Goal: Task Accomplishment & Management: Use online tool/utility

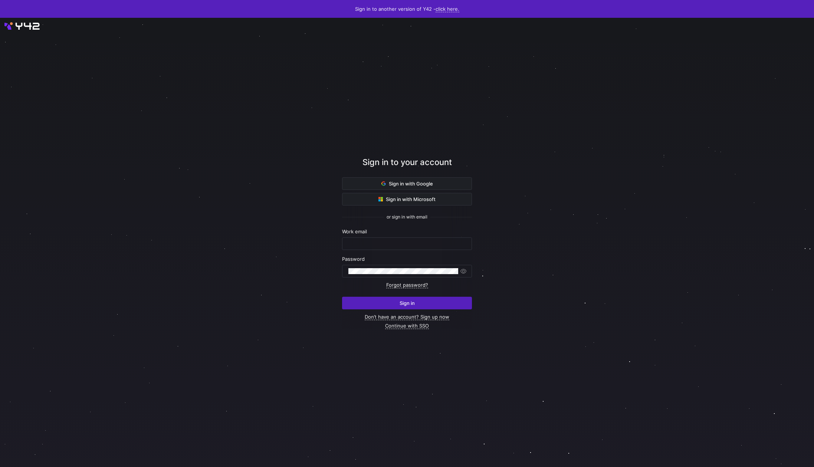
click at [508, 173] on div at bounding box center [407, 242] width 733 height 404
click at [429, 181] on span "Sign in with Google" at bounding box center [407, 184] width 52 height 6
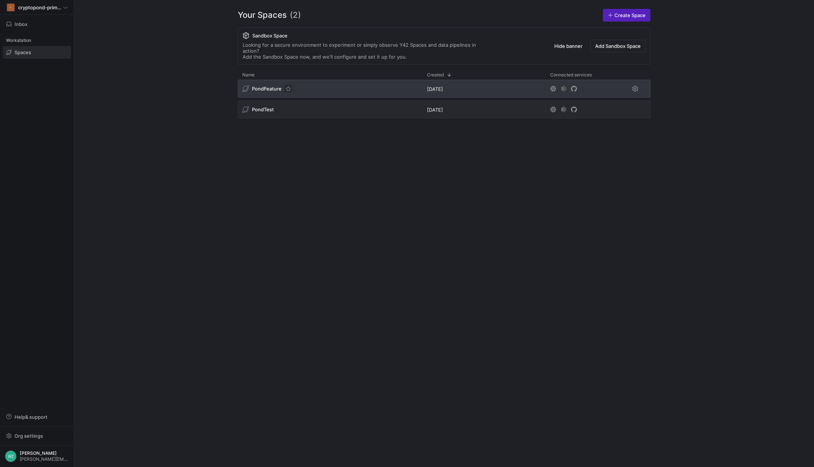
click at [286, 85] on span "Press SPACE to select this row." at bounding box center [288, 88] width 7 height 7
click at [319, 80] on div "PondFeature" at bounding box center [330, 89] width 185 height 18
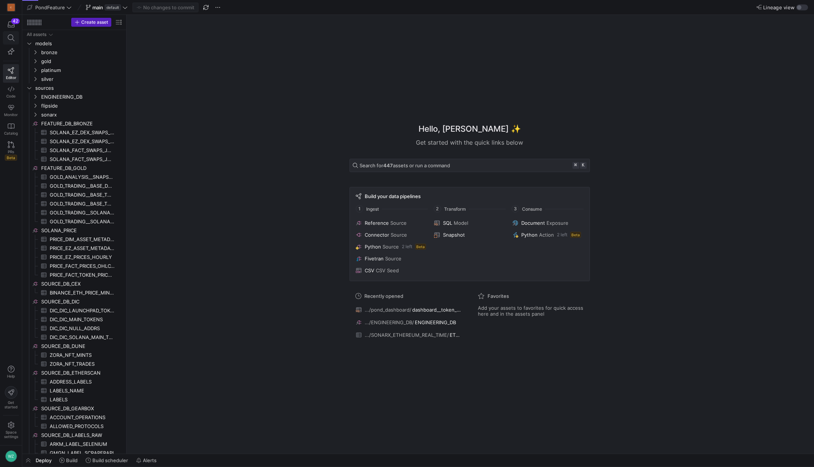
click at [8, 37] on icon at bounding box center [11, 38] width 7 height 7
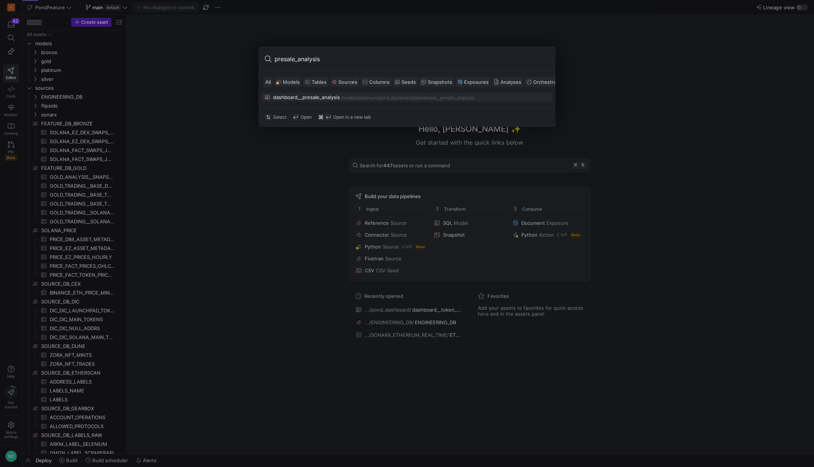
type input "presale_analysis"
click at [331, 97] on div "dashboard__presale_analysis" at bounding box center [306, 97] width 67 height 6
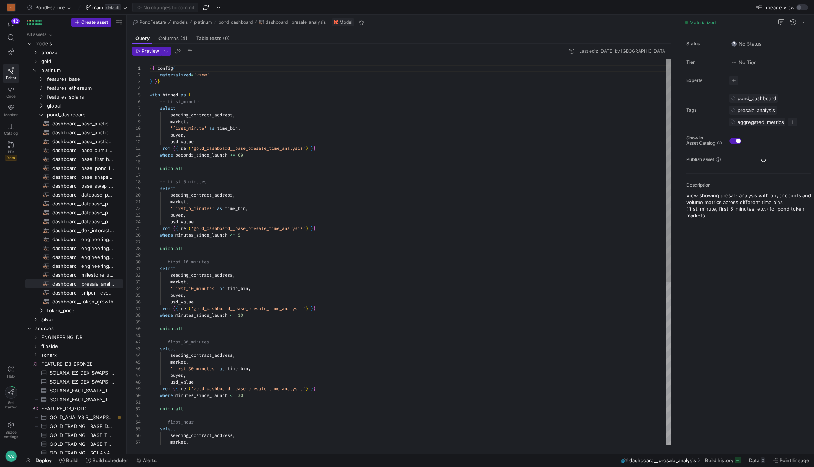
scroll to position [67, 0]
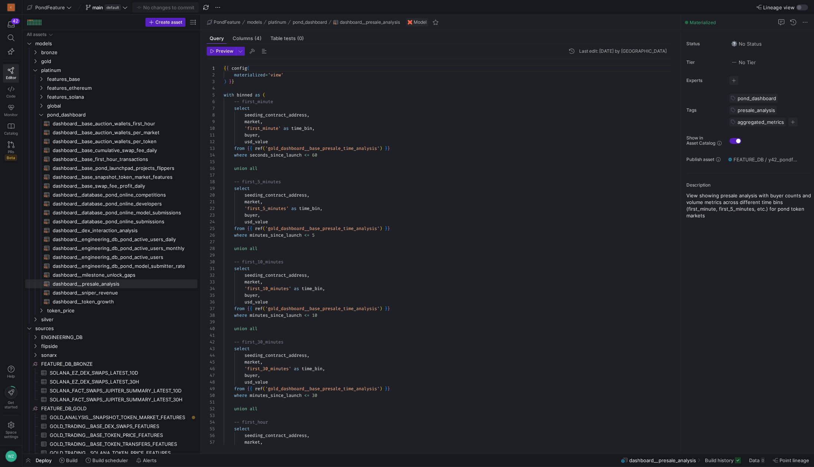
drag, startPoint x: 126, startPoint y: 137, endPoint x: 227, endPoint y: 144, distance: 101.2
click at [227, 144] on as-split "Create asset Drag here to set row groups Drag here to set column labels Group 1…" at bounding box center [418, 234] width 792 height 439
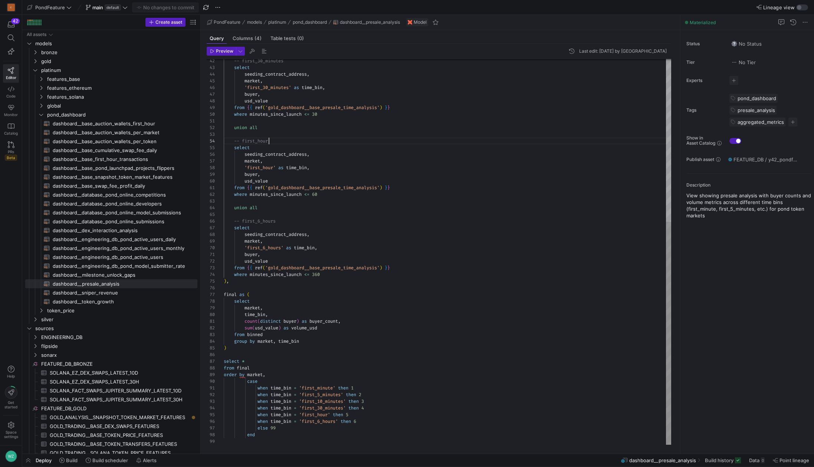
click at [414, 144] on div "-- first_30_minutes select seeding_contract_address , market , 'first_30_minute…" at bounding box center [448, 111] width 448 height 667
click at [226, 53] on span "Preview" at bounding box center [224, 51] width 17 height 5
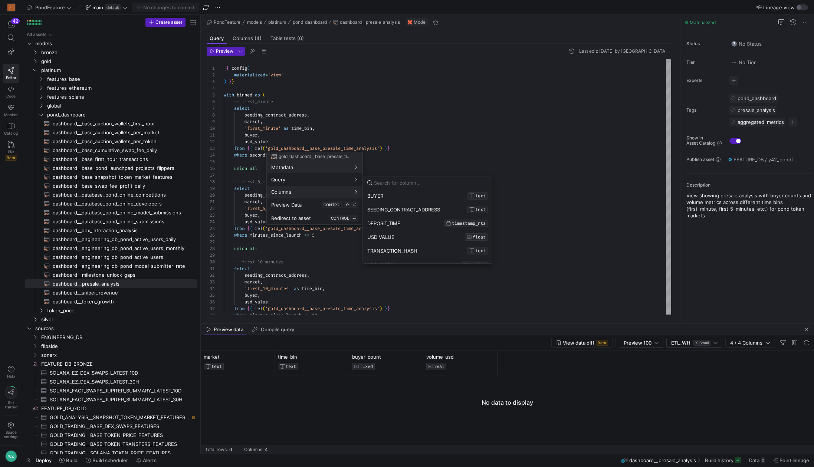
click at [73, 461] on div at bounding box center [407, 233] width 814 height 467
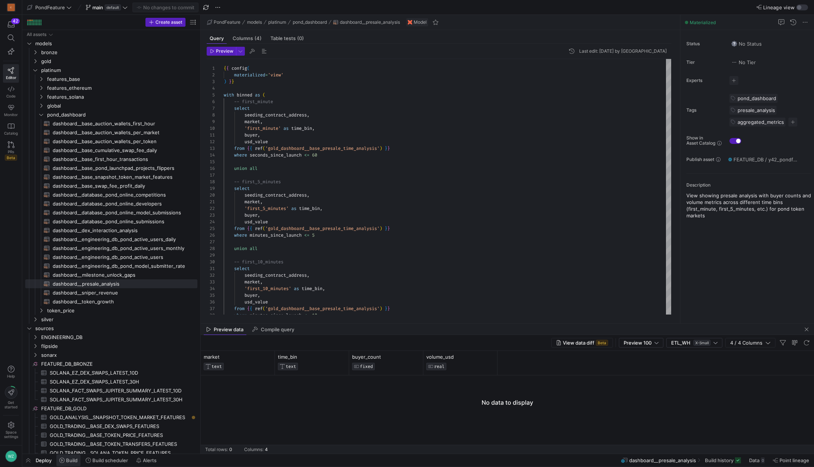
click at [62, 459] on icon at bounding box center [61, 460] width 5 height 5
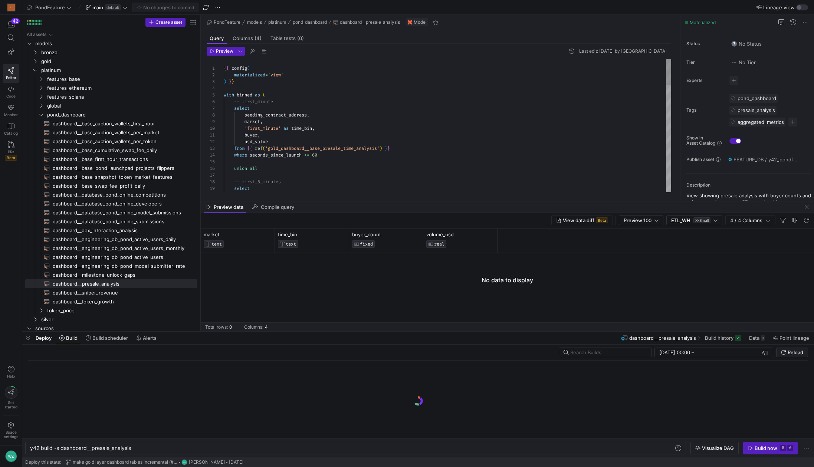
scroll to position [0, 102]
click at [622, 382] on div at bounding box center [418, 400] width 780 height 78
click at [766, 446] on div "Build now" at bounding box center [766, 448] width 23 height 6
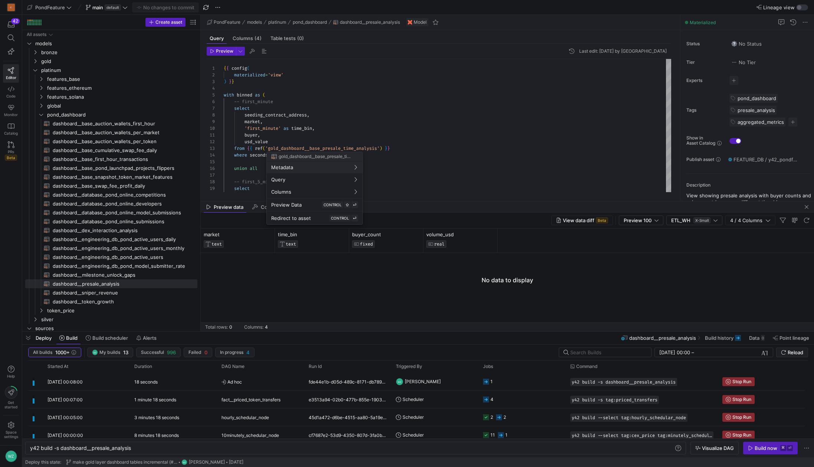
click at [324, 148] on div at bounding box center [407, 233] width 814 height 467
click at [324, 148] on div "-- first_5_minutes select seeding_contract_address , from { { ref ( 'gold_dashb…" at bounding box center [448, 392] width 448 height 667
type textarea "buyer, usd_value from {{ ref('gold_dashboard__base_presale_time_analysis') }} w…"
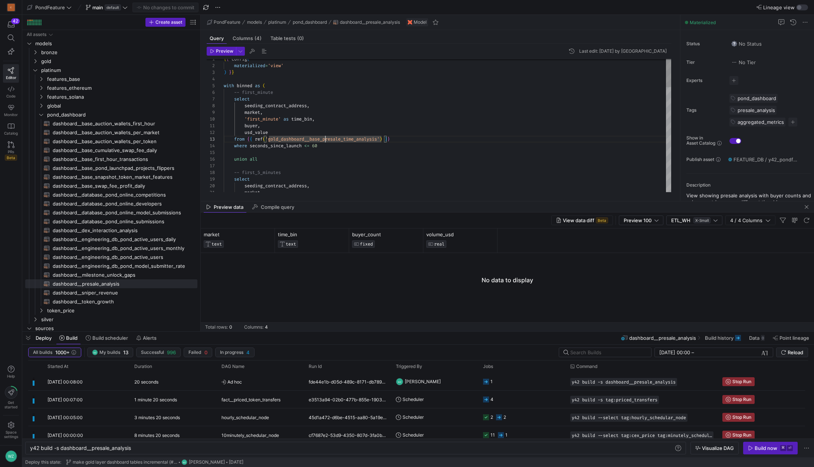
click at [307, 138] on div "-- first_5_minutes select seeding_contract_address , from { { ref ( 'gold_dashb…" at bounding box center [448, 383] width 448 height 667
click at [12, 36] on icon at bounding box center [11, 38] width 7 height 7
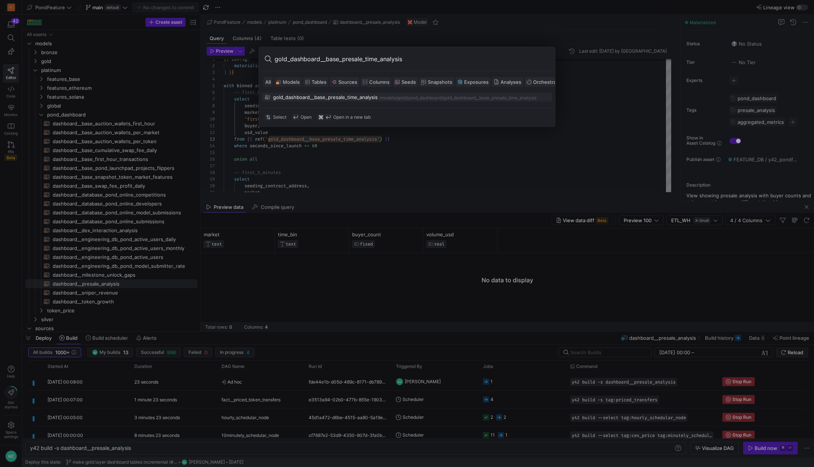
type input "gold_dashboard__base_presale_time_analysis"
click at [367, 99] on div "gold_dashboard__base_presale_time_analysis" at bounding box center [325, 97] width 105 height 6
type textarea "{{ config( materialized='table', cluster_by=['seeding_contract_address', 'depos…"
type textarea "y42 build -s gold_dashboard__base_presale_time_analysis"
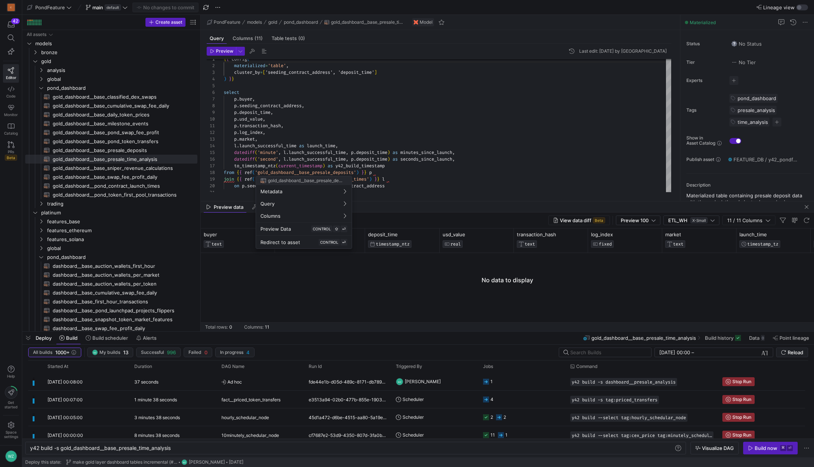
click at [780, 449] on div at bounding box center [407, 233] width 814 height 467
click at [774, 449] on div "Build now" at bounding box center [766, 448] width 23 height 6
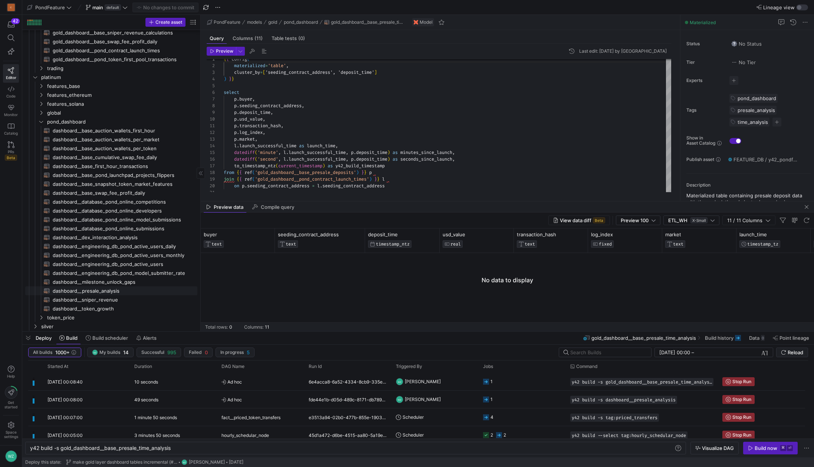
click at [89, 291] on span "dashboard__presale_analysis​​​​​​​​​​" at bounding box center [121, 291] width 136 height 9
type textarea "{{ config( materialized='view' ) }} with binned as ( -- first_minute select see…"
type textarea "y42 build -s dashboard__presale_analysis"
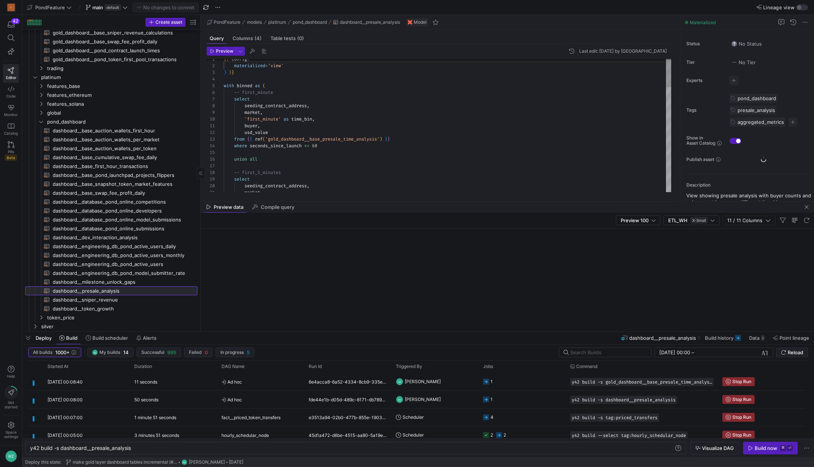
scroll to position [13, 93]
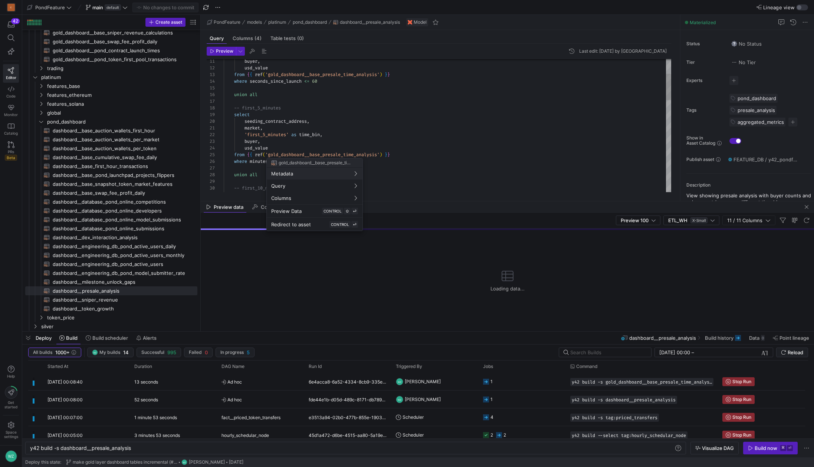
type textarea "market, 'first_5_minutes' as time_bin, buyer, usd_value from {{ ref('gold_dashb…"
click at [330, 153] on div "buyer , usd_value from { { ref ( 'gold_dashboard__base_presale_time_analysis' )…" at bounding box center [448, 318] width 448 height 667
click at [330, 153] on div at bounding box center [407, 233] width 814 height 467
click at [299, 157] on div at bounding box center [407, 233] width 814 height 467
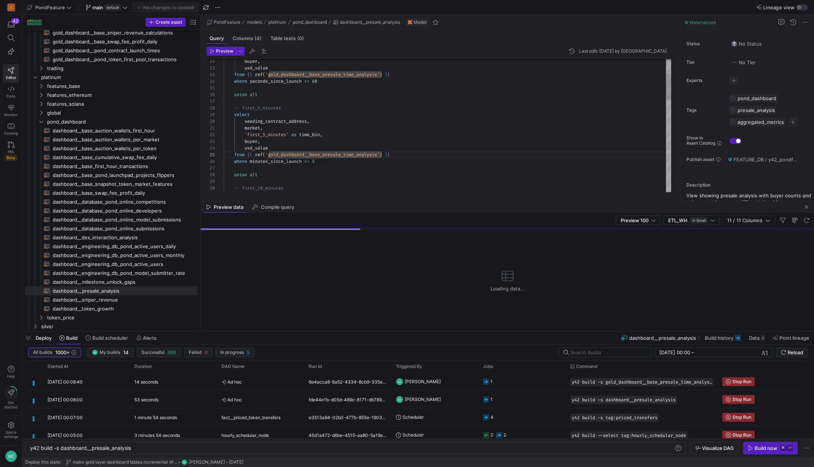
scroll to position [27, 75]
click at [299, 157] on div "buyer , usd_value from { { ref ( 'gold_dashboard__base_presale_time_analysis' )…" at bounding box center [448, 318] width 448 height 667
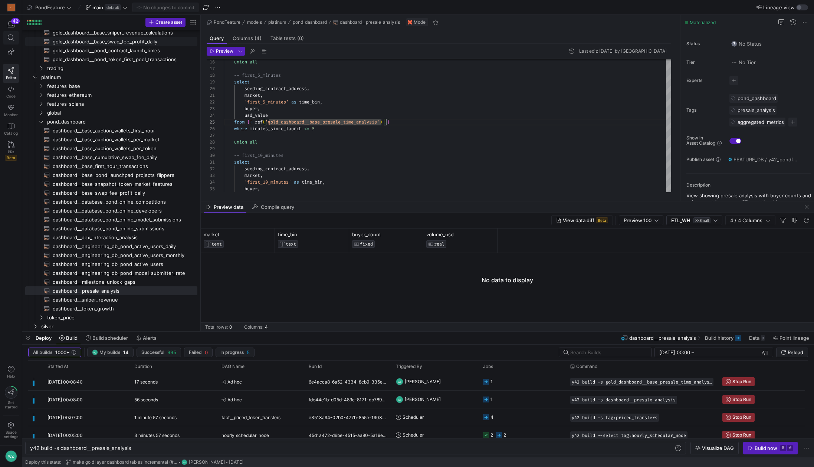
click at [12, 36] on icon at bounding box center [11, 38] width 7 height 7
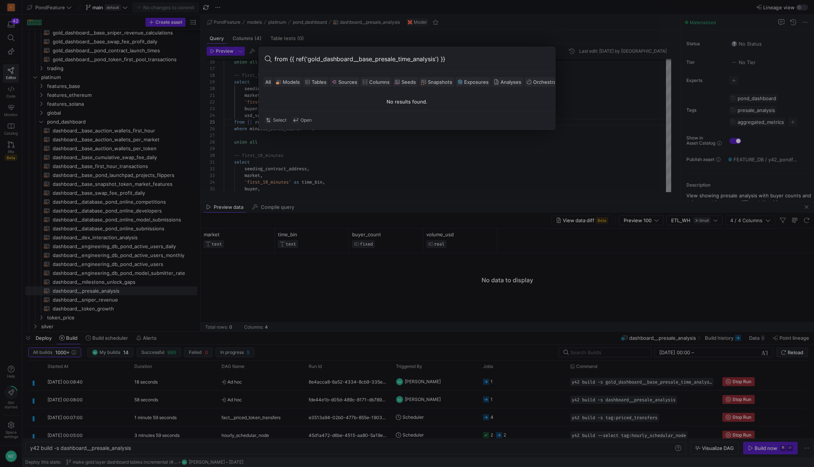
click at [336, 63] on input "from {{ ref('gold_dashboard__base_presale_time_analysis') }}" at bounding box center [412, 59] width 275 height 12
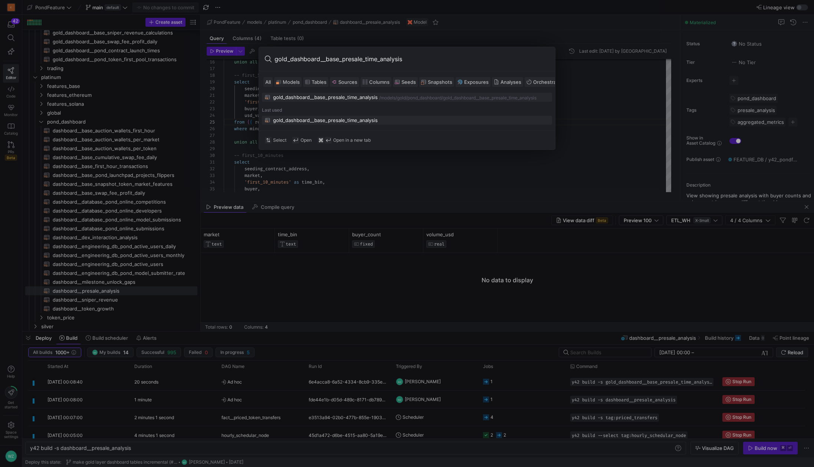
type input "gold_dashboard__base_presale_time_analysis"
click at [299, 122] on div "gold_dashboard__base_presale_time_analysis" at bounding box center [325, 120] width 105 height 6
type textarea "{{ config( materialized='table', cluster_by=['seeding_contract_address', 'depos…"
type textarea "y42 build -s gold_dashboard__base_presale_time_analysis"
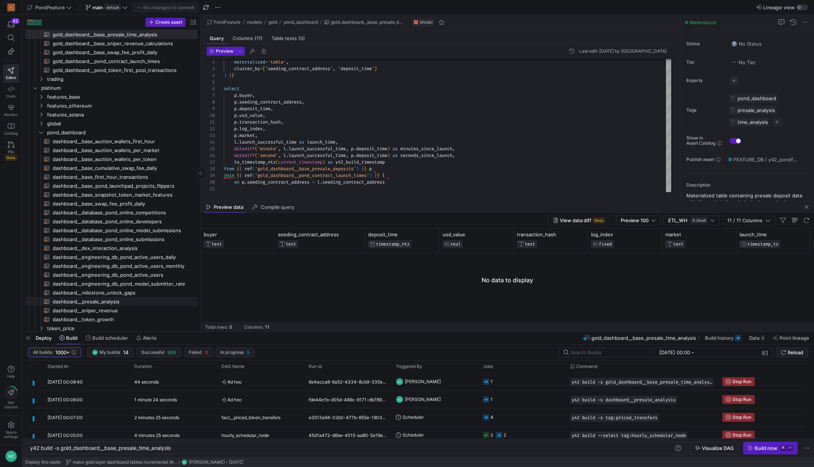
scroll to position [144, 0]
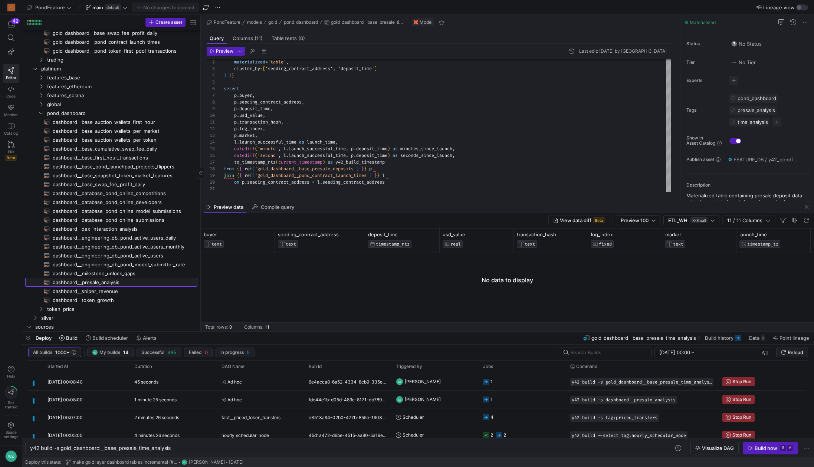
click at [114, 280] on span "dashboard__presale_analysis​​​​​​​​​​" at bounding box center [121, 282] width 136 height 9
type textarea "{{ config( materialized='view' ) }} with binned as ( -- first_minute select see…"
type textarea "y42 build -s dashboard__presale_analysis"
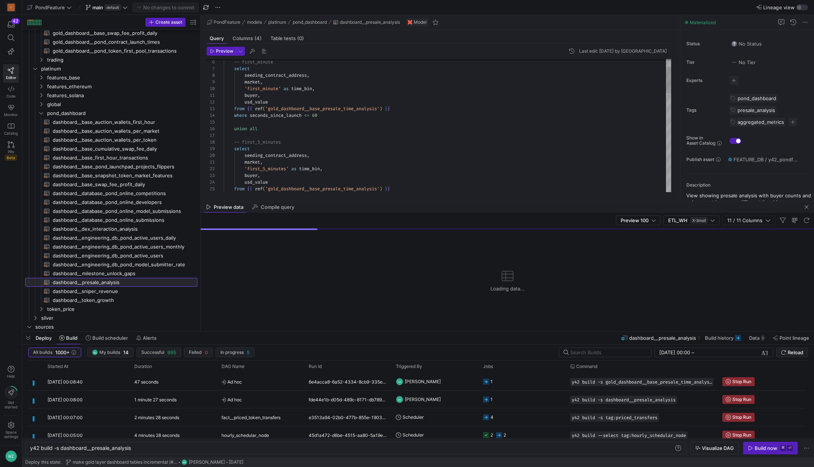
scroll to position [67, 0]
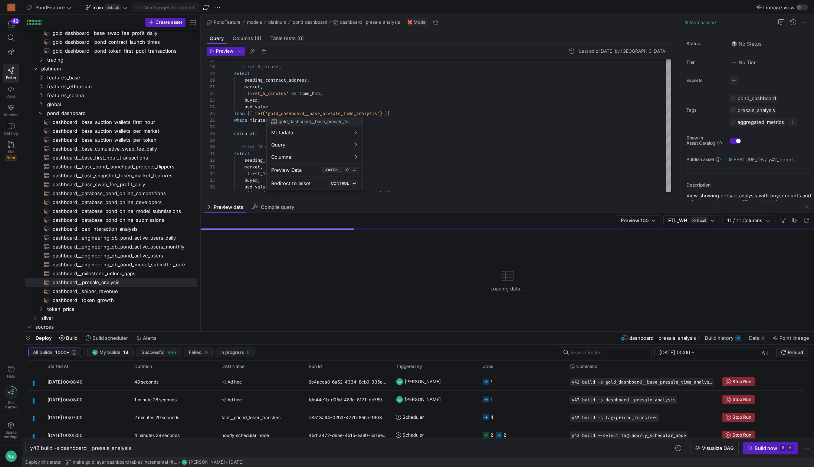
click at [316, 112] on div at bounding box center [407, 233] width 814 height 467
type textarea "market, 'first_5_minutes' as time_bin, buyer, usd_value from {{ ref('gold_dashb…"
click at [316, 112] on div "-- first_5_minutes select seeding_contract_address , market , 'first_5_minutes'…" at bounding box center [448, 277] width 448 height 667
click at [304, 112] on div "-- first_5_minutes select seeding_contract_address , market , 'first_5_minutes'…" at bounding box center [448, 277] width 448 height 667
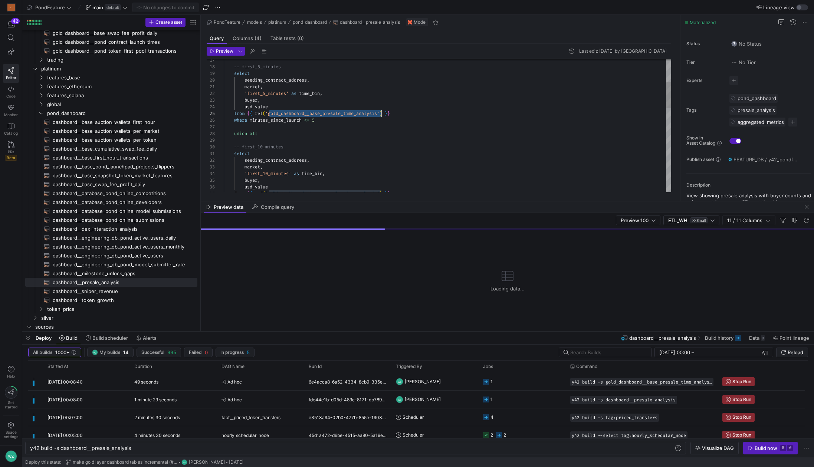
scroll to position [27, 158]
click at [808, 210] on span "button" at bounding box center [806, 207] width 9 height 9
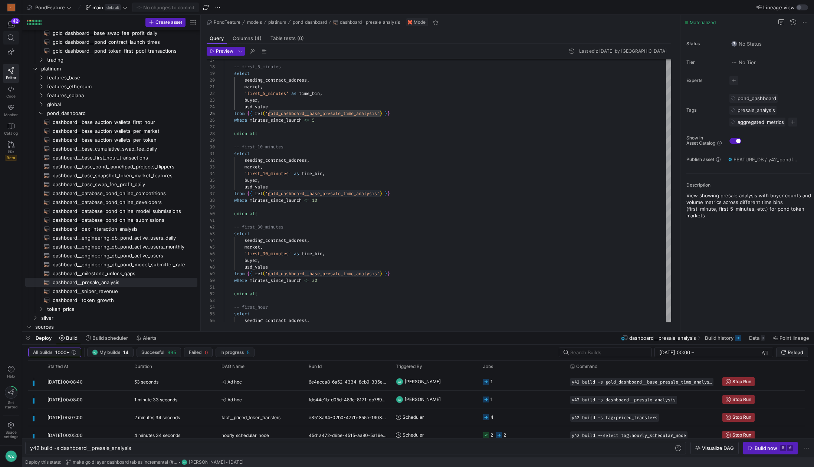
click at [13, 35] on icon at bounding box center [11, 38] width 7 height 7
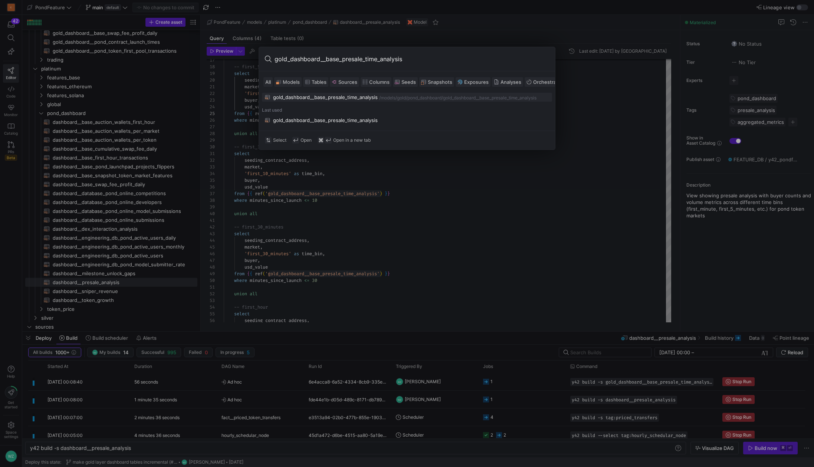
type input "gold_dashboard__base_presale_time_analysis"
click at [299, 98] on div "gold_dashboard__base_presale_time_analysis" at bounding box center [325, 97] width 105 height 6
type textarea "{{ config( materialized='table', cluster_by=['seeding_contract_address', 'depos…"
type textarea "y42 build -s gold_dashboard__base_presale_time_analysis"
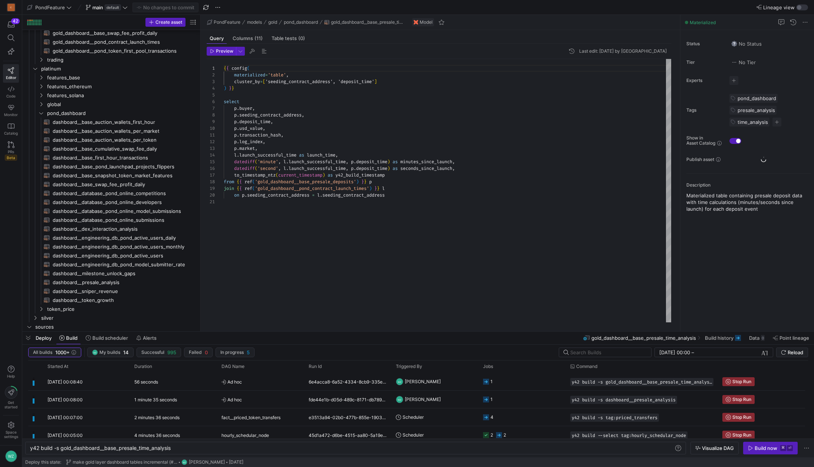
scroll to position [125, 0]
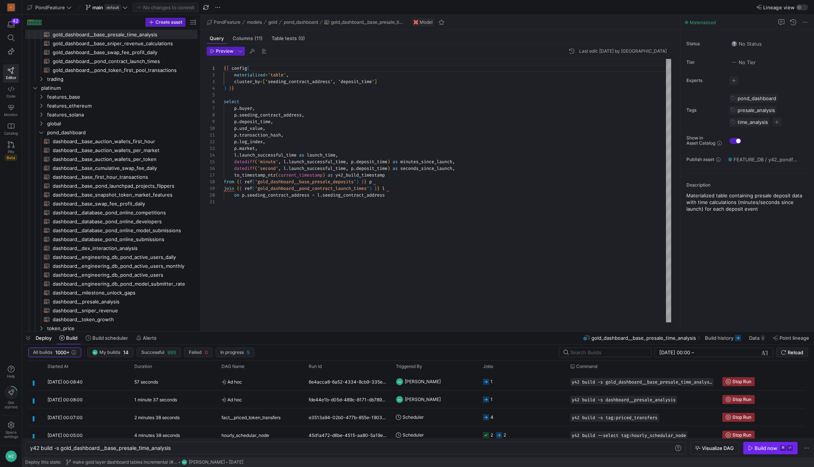
click at [781, 449] on kbd "⌘" at bounding box center [783, 448] width 6 height 6
click at [465, 420] on y42-orchestration-triggered-by "WZ William Zhang" at bounding box center [435, 417] width 78 height 17
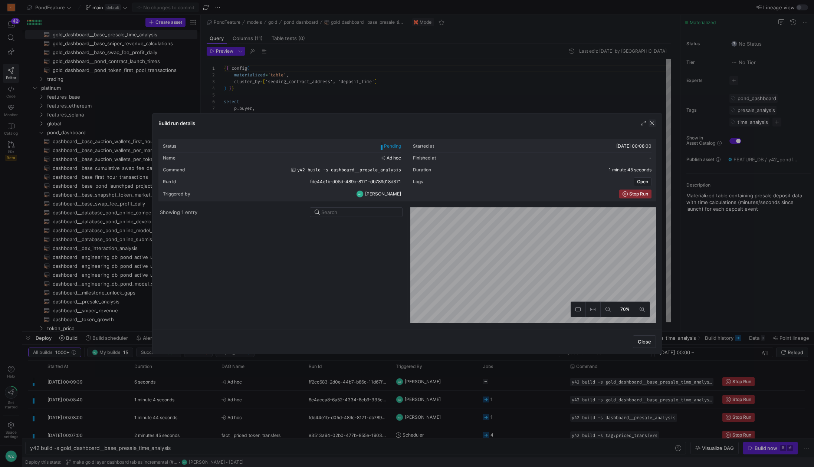
click at [655, 127] on span "button" at bounding box center [652, 122] width 7 height 7
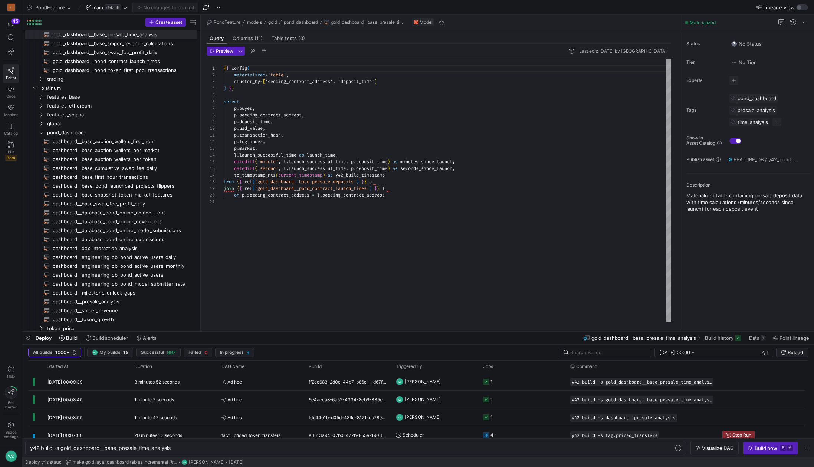
scroll to position [0, 0]
click at [383, 239] on div "{ { config ( materialized = 'table' , cluster_by = [ 'seeding_contract_address'…" at bounding box center [448, 190] width 448 height 263
click at [219, 49] on span "Preview" at bounding box center [224, 51] width 17 height 5
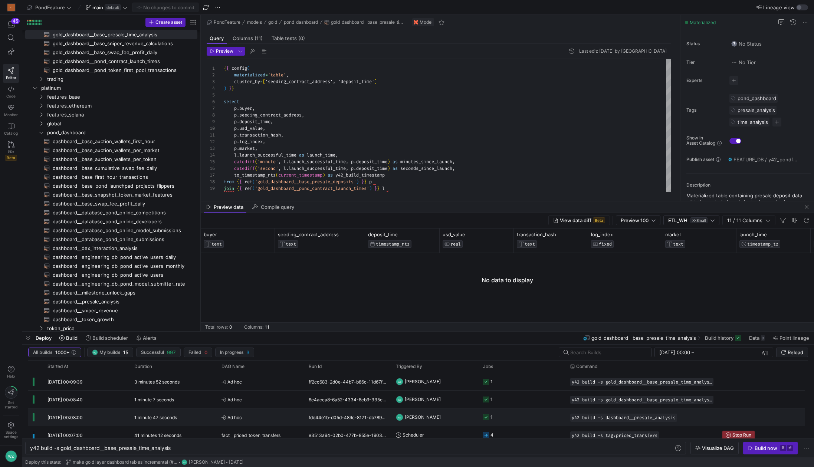
click at [530, 417] on y42-job-status-cell-renderer "1" at bounding box center [522, 417] width 78 height 17
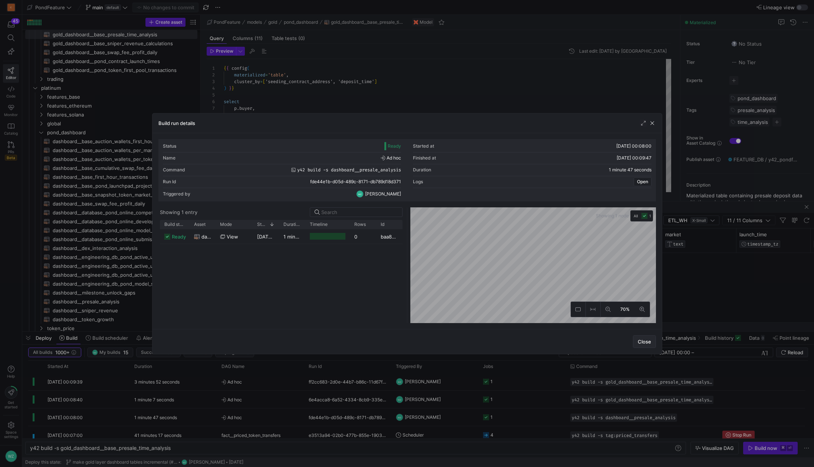
click at [643, 343] on span "Close" at bounding box center [644, 342] width 13 height 6
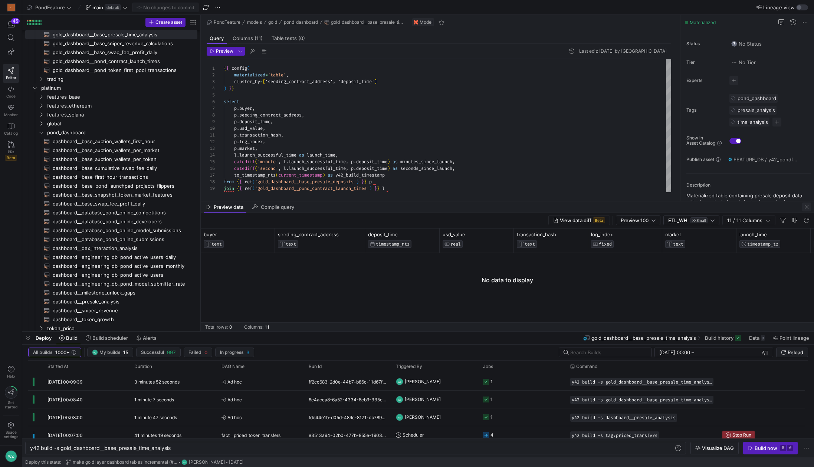
click at [805, 207] on span "button" at bounding box center [806, 207] width 9 height 9
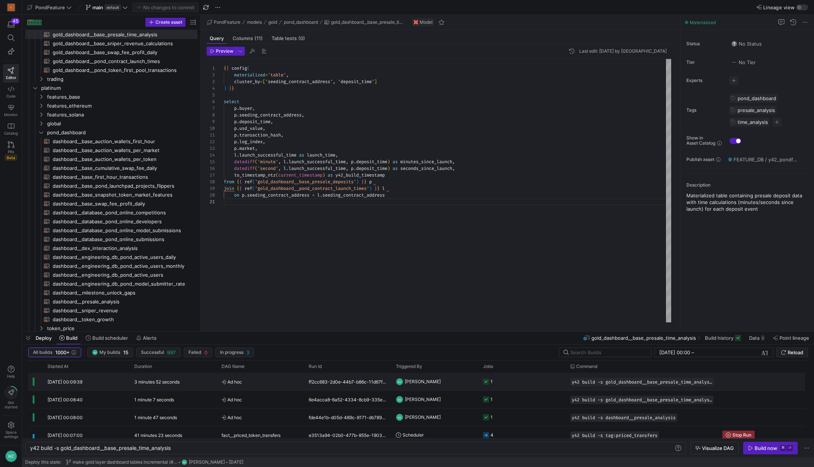
click at [446, 379] on y42-orchestration-triggered-by "WZ William Zhang" at bounding box center [435, 381] width 78 height 17
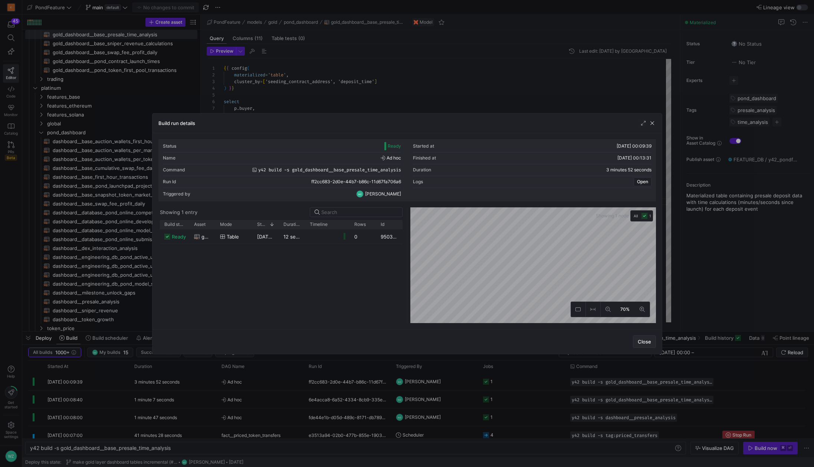
click at [650, 343] on span "Close" at bounding box center [644, 342] width 13 height 6
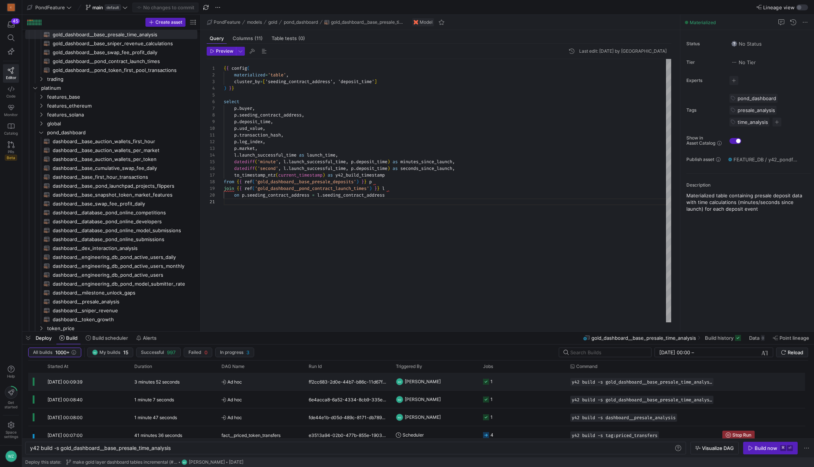
click at [541, 382] on y42-job-status-cell-renderer "1" at bounding box center [522, 381] width 78 height 17
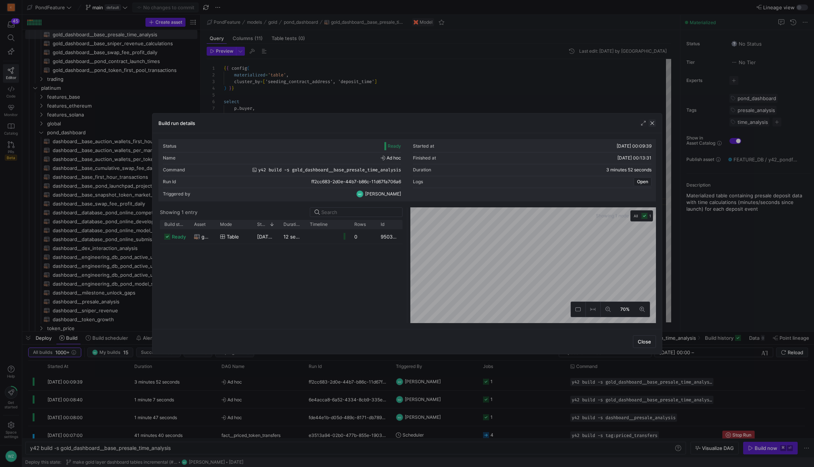
click at [653, 119] on span "button" at bounding box center [652, 122] width 7 height 7
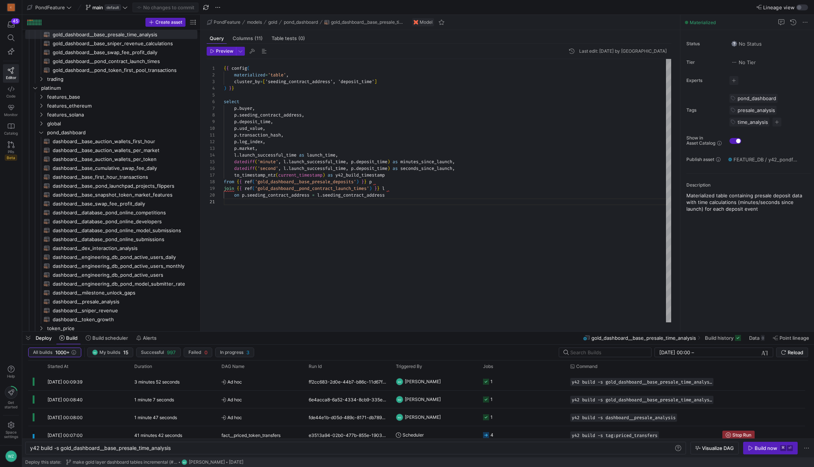
click at [345, 183] on div "{ { config ( materialized = 'table' , cluster_by = [ 'seeding_contract_address'…" at bounding box center [448, 190] width 448 height 263
type textarea "p.transaction_hash, p.log_index, p.market, l.launch_successful_time as launch_t…"
click at [345, 183] on div "{ { config ( materialized = 'table' , cluster_by = [ 'seeding_contract_address'…" at bounding box center [448, 190] width 448 height 263
click at [411, 197] on div at bounding box center [407, 233] width 814 height 467
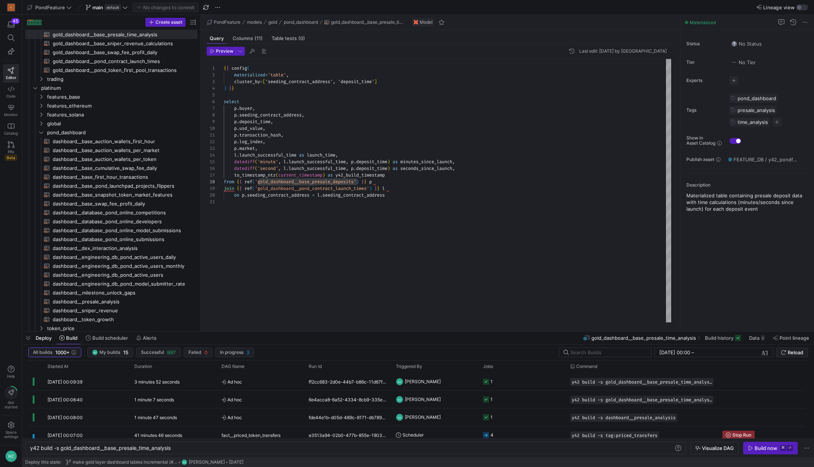
click at [344, 182] on div "{ { config ( materialized = 'table' , cluster_by = [ 'seeding_contract_address'…" at bounding box center [448, 190] width 448 height 263
click at [262, 180] on div at bounding box center [407, 233] width 814 height 467
click at [276, 179] on div "{ { config ( materialized = 'table' , cluster_by = [ 'seeding_contract_address'…" at bounding box center [448, 190] width 448 height 263
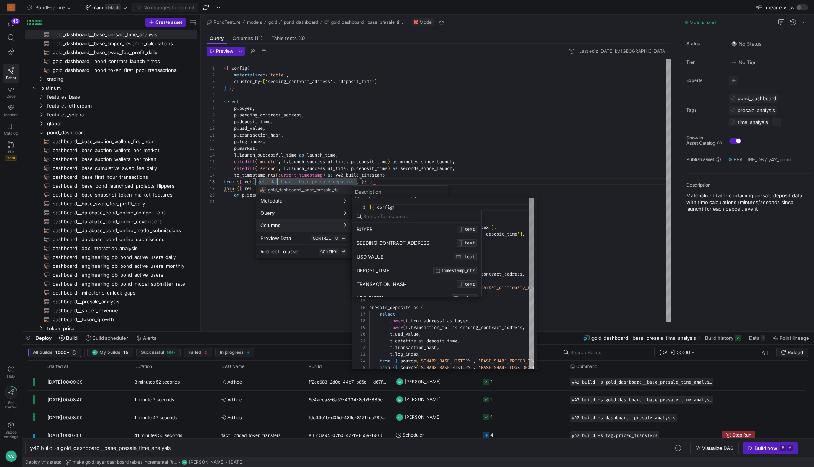
scroll to position [0, 0]
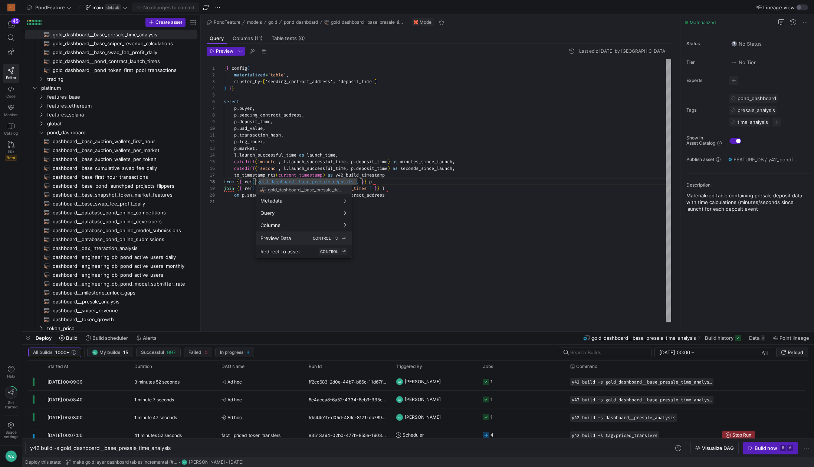
click at [278, 242] on button "Preview Data CONTROL ⇧ ⏎" at bounding box center [304, 238] width 96 height 13
